Goal: Task Accomplishment & Management: Complete application form

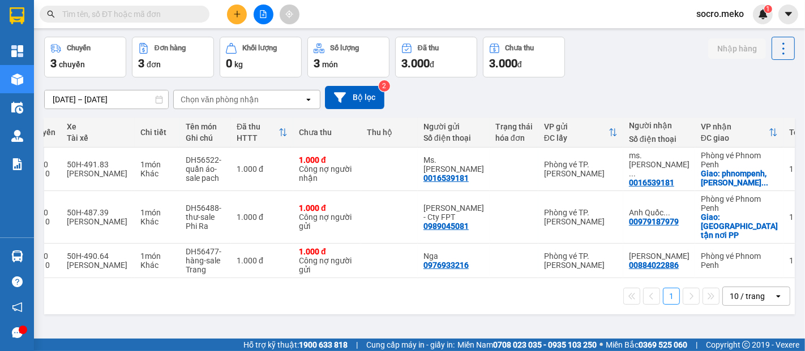
scroll to position [0, 188]
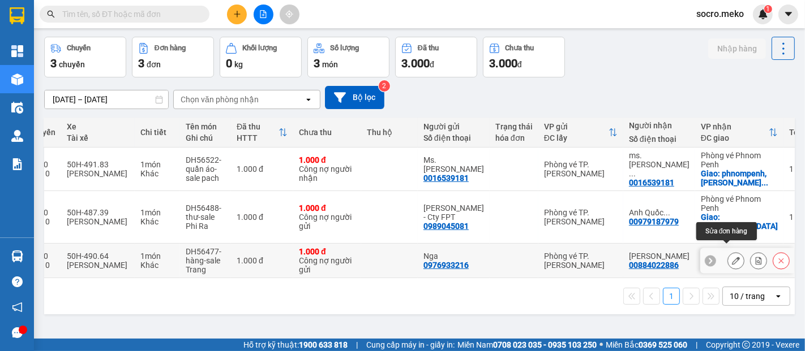
click at [732, 257] on icon at bounding box center [736, 261] width 8 height 8
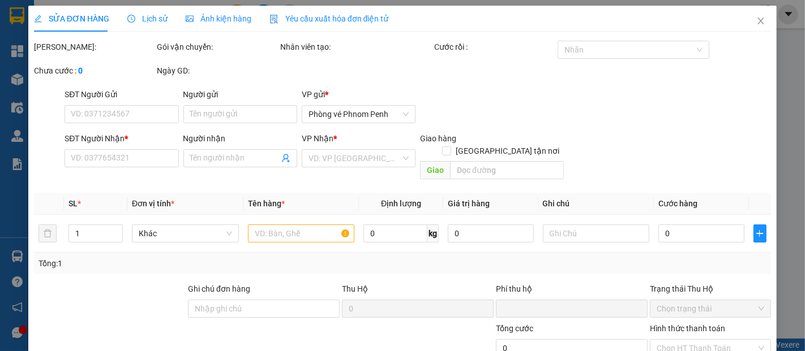
type input "0976933216"
type input "Nga"
type input "00884022886"
type input "[PERSON_NAME]"
type input "THANH TOÁN ĐẦU VN"
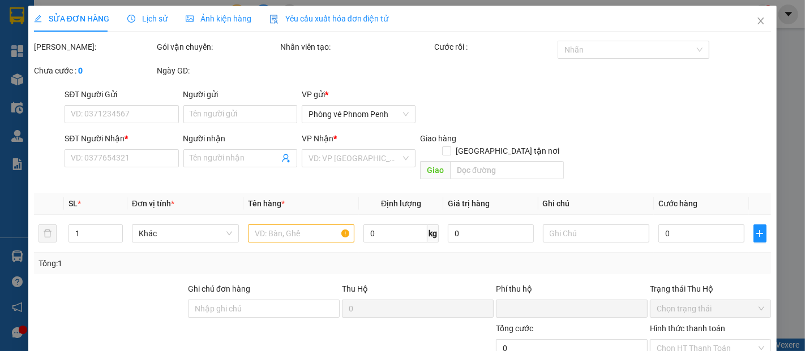
type input "0"
type input "1.000"
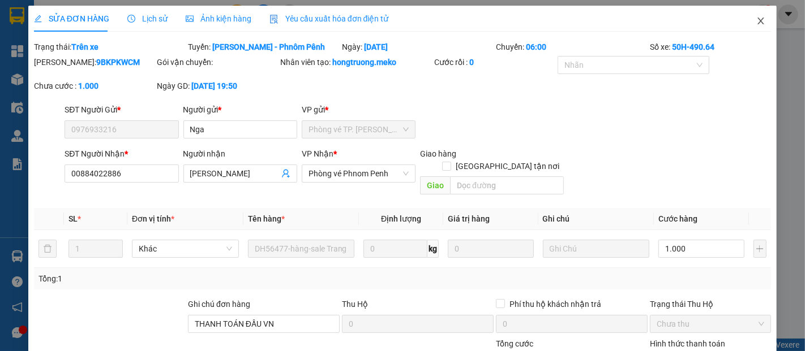
click at [756, 23] on icon "close" at bounding box center [760, 20] width 9 height 9
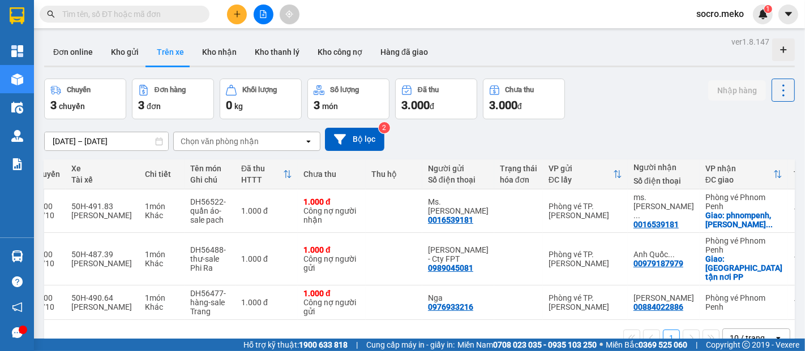
scroll to position [0, 188]
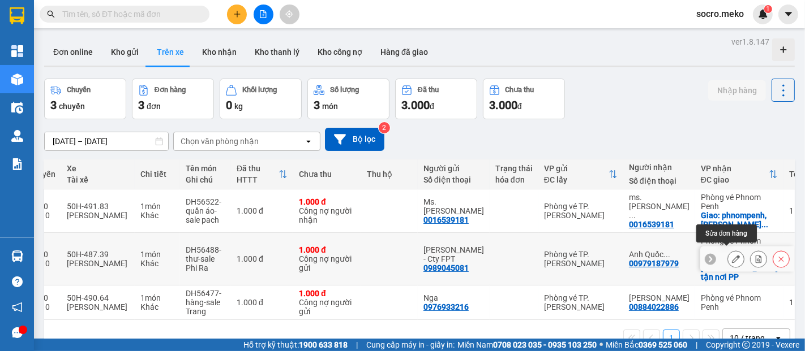
click at [732, 255] on icon at bounding box center [736, 259] width 8 height 8
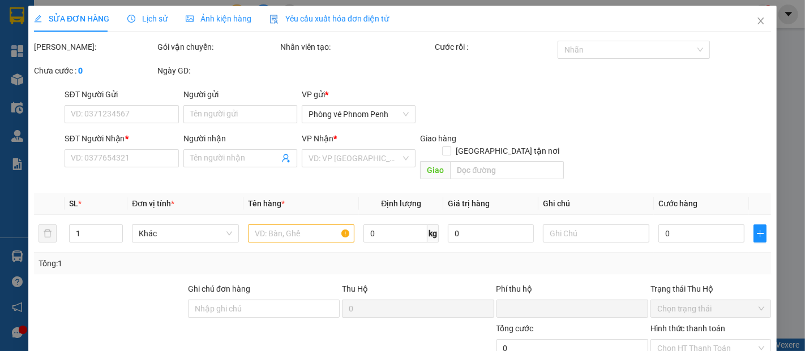
type input "0989045081"
type input "[PERSON_NAME] - Cty FPT"
type input "00979187979"
type input "Anh Quốc Anh"
checkbox input "true"
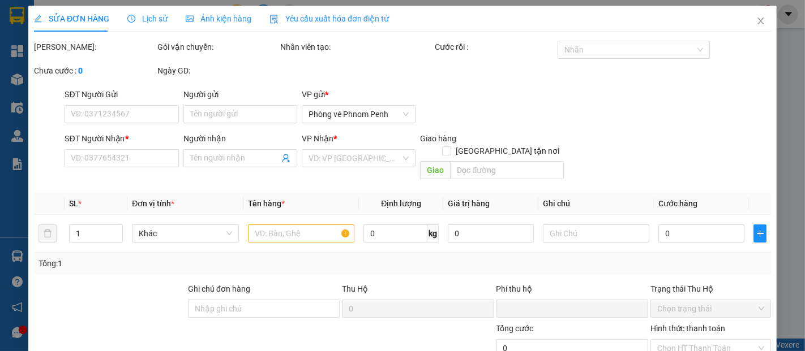
type input "[GEOGRAPHIC_DATA] tận nơi PP"
type input "Phí Sales tự thu"
type input "0"
type input "1.000"
type input "0"
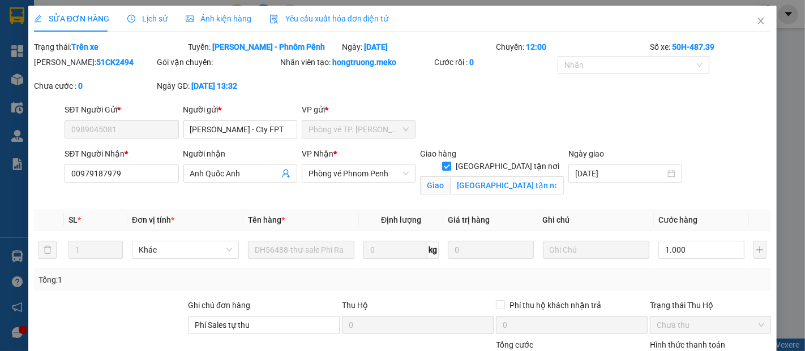
click at [209, 12] on div "Ảnh kiện hàng" at bounding box center [219, 19] width 66 height 26
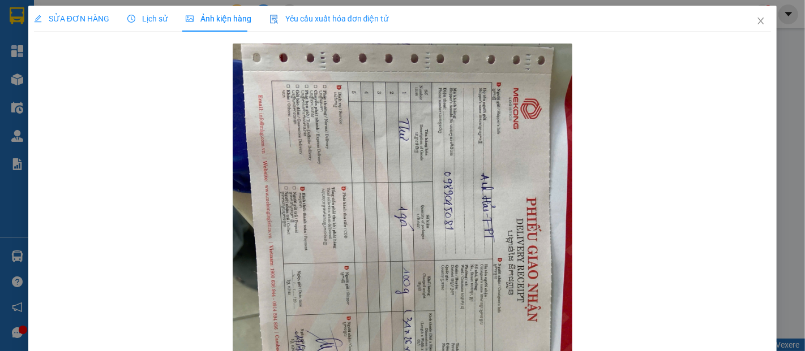
click at [86, 20] on span "SỬA ĐƠN HÀNG" at bounding box center [71, 18] width 75 height 9
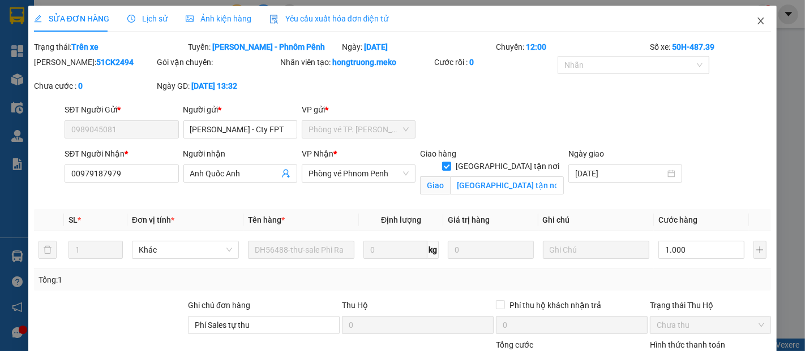
click at [756, 22] on icon "close" at bounding box center [760, 20] width 9 height 9
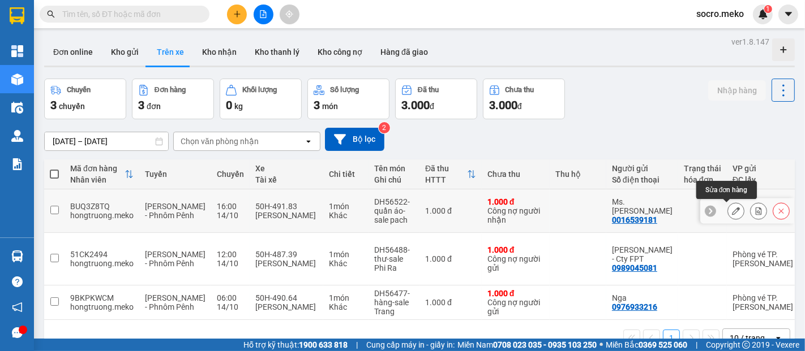
click at [732, 213] on icon at bounding box center [736, 211] width 8 height 8
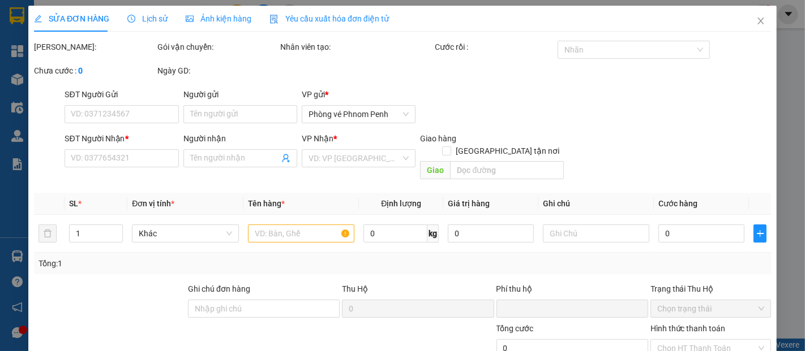
type input "0016539181"
type input "Ms. [PERSON_NAME]"
type input "0016539181"
type input "ms. Kim -Precious Ruby"
checkbox input "true"
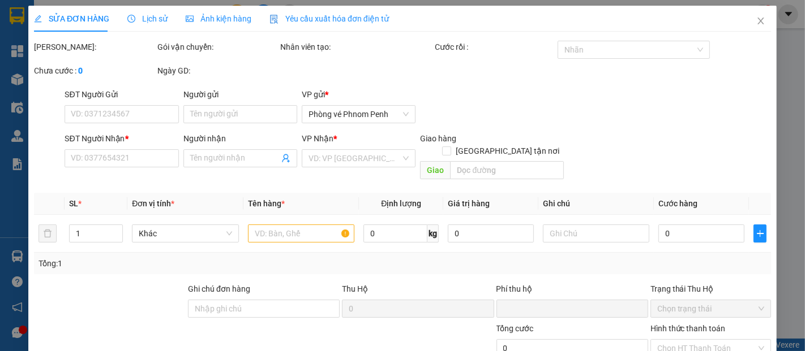
type input "phnompenh, [PERSON_NAME], [STREET_ADDRESS]"
type input "Thu phí 21USD"
type input "0"
type input "1.000"
type input "0"
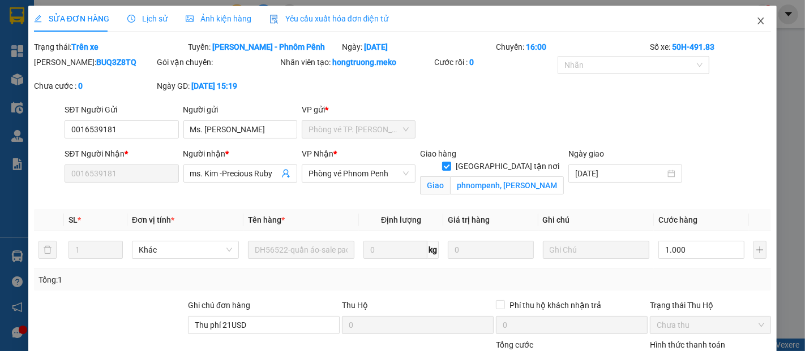
click at [756, 22] on icon "close" at bounding box center [760, 20] width 9 height 9
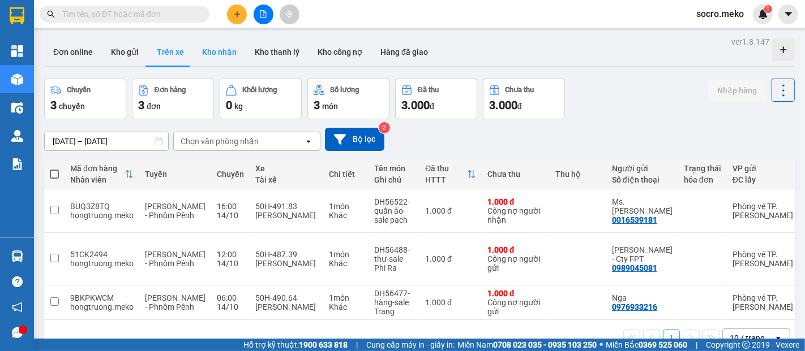
click at [215, 46] on button "Kho nhận" at bounding box center [219, 51] width 53 height 27
type input "[DATE] – [DATE]"
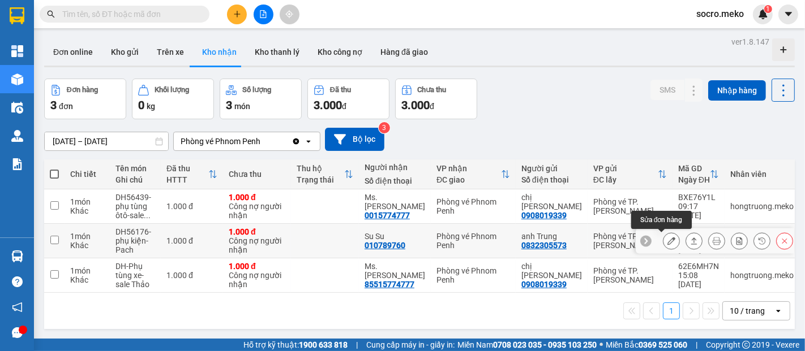
click at [667, 242] on icon at bounding box center [671, 241] width 8 height 8
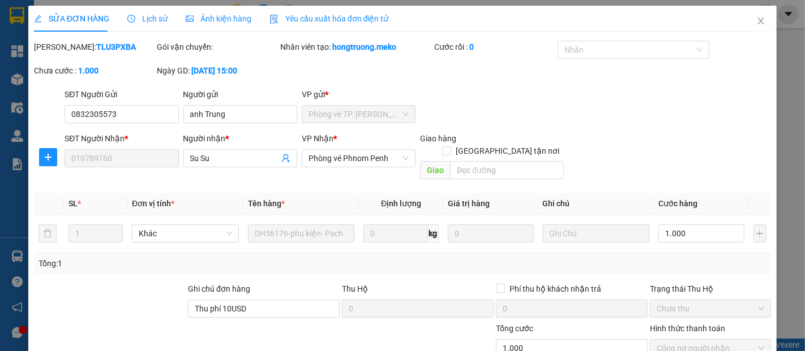
type input "0832305573"
type input "anh Trung"
type input "010789760"
type input "Su Su"
type input "Thu phí 10USD"
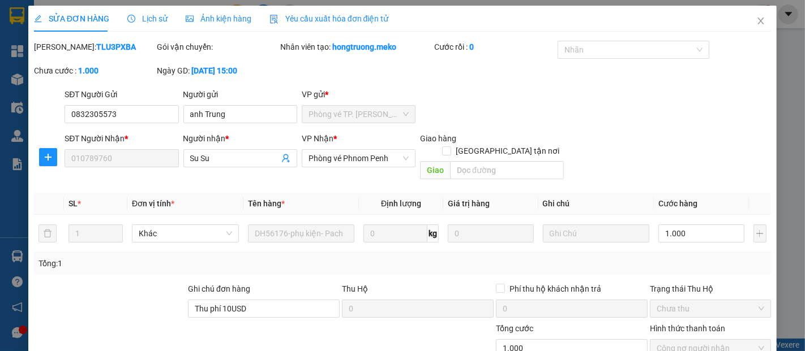
type input "0"
type input "1.000"
click at [226, 17] on span "Ảnh kiện hàng" at bounding box center [219, 18] width 66 height 9
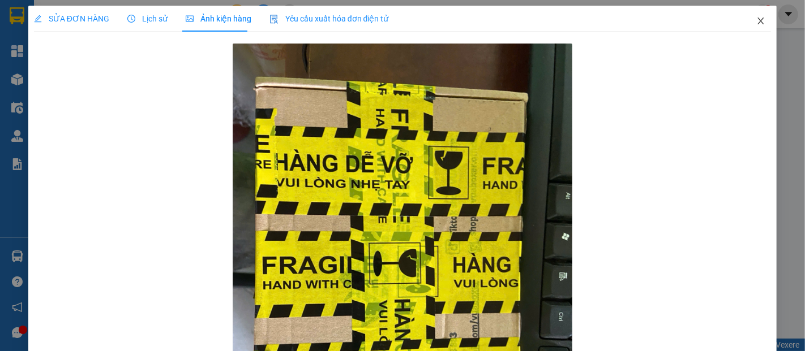
click at [756, 20] on icon "close" at bounding box center [760, 20] width 9 height 9
